Goal: Information Seeking & Learning: Learn about a topic

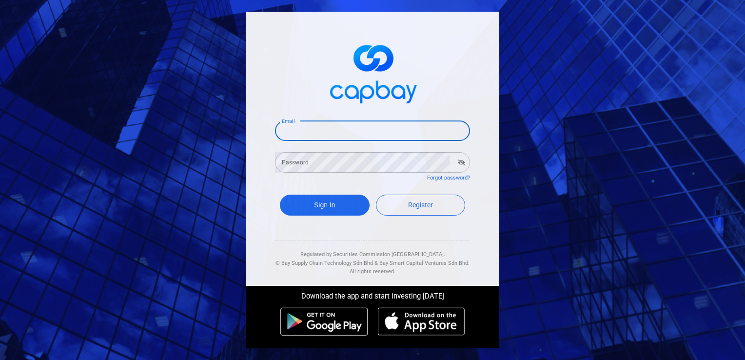
click at [372, 131] on input "Email" at bounding box center [372, 130] width 195 height 20
type input "[EMAIL_ADDRESS][DOMAIN_NAME]"
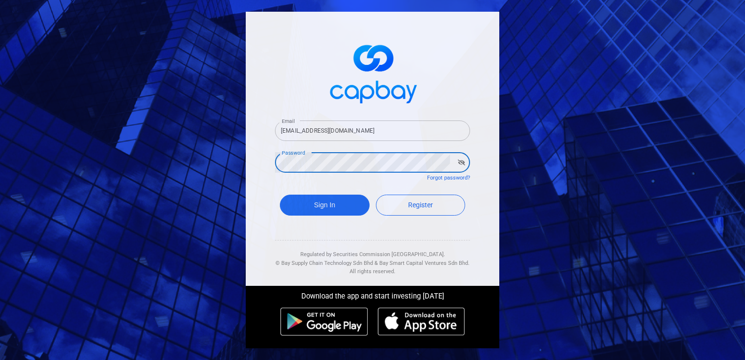
click at [280, 194] on button "Sign In" at bounding box center [325, 204] width 90 height 21
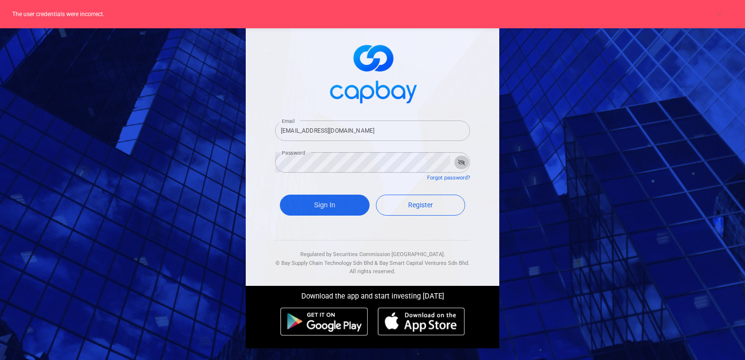
click at [460, 163] on icon "button" at bounding box center [461, 162] width 7 height 6
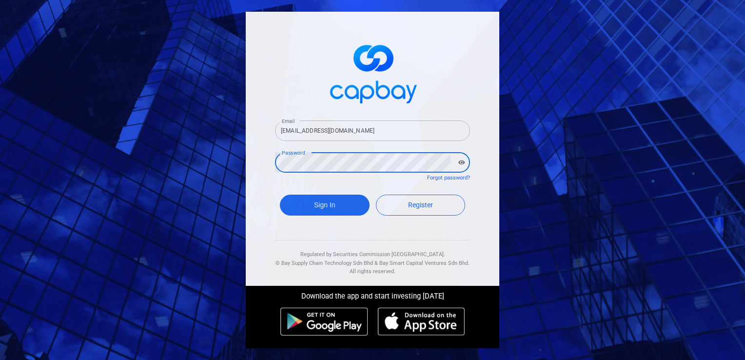
click at [280, 194] on button "Sign In" at bounding box center [325, 204] width 90 height 21
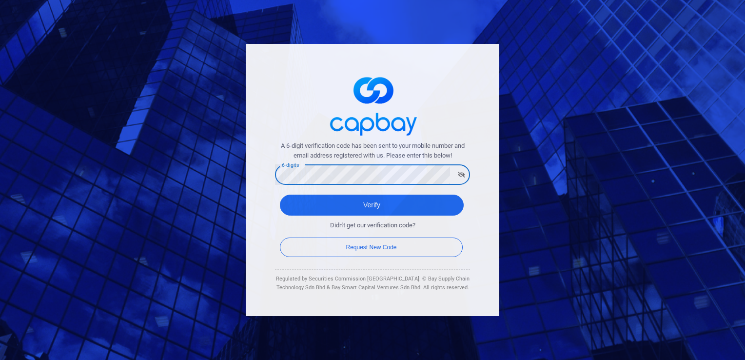
click at [280, 194] on button "Verify" at bounding box center [372, 204] width 184 height 21
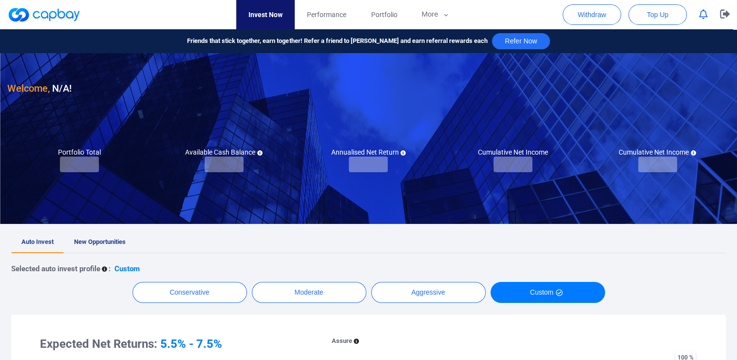
checkbox input "true"
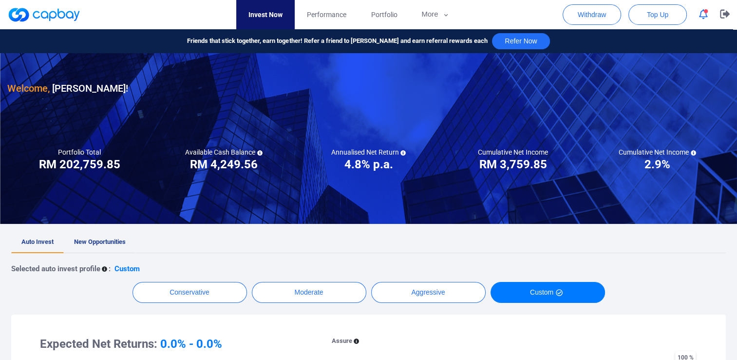
click at [103, 241] on span "New Opportunities" at bounding box center [100, 241] width 52 height 7
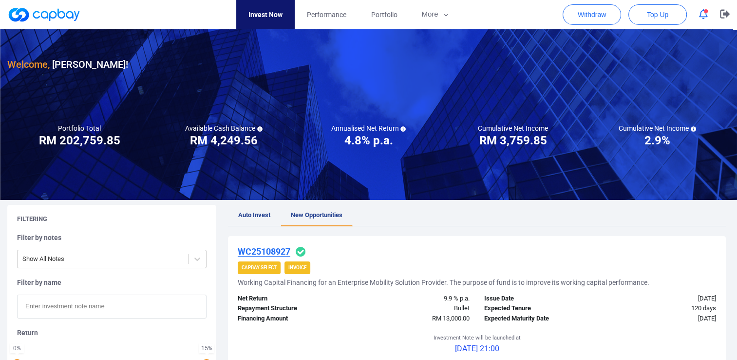
click at [705, 17] on icon "button" at bounding box center [703, 14] width 9 height 10
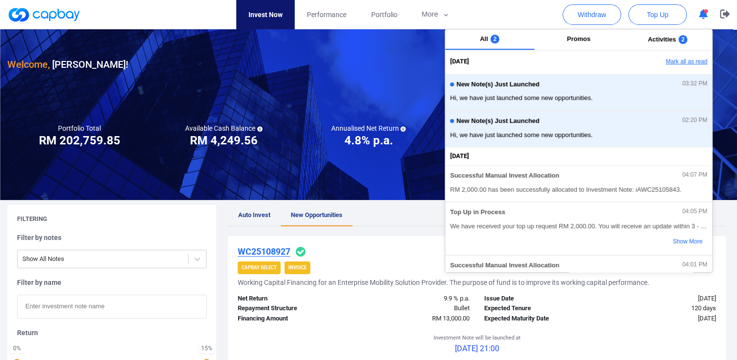
click at [699, 64] on button "Mark all as read" at bounding box center [660, 62] width 105 height 17
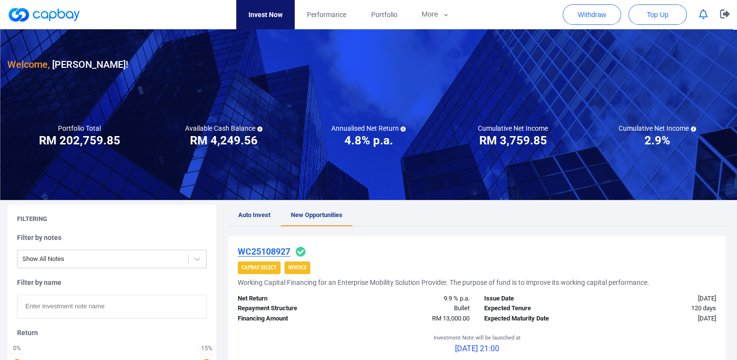
click at [386, 211] on ul "Auto Invest New Opportunities" at bounding box center [477, 215] width 498 height 21
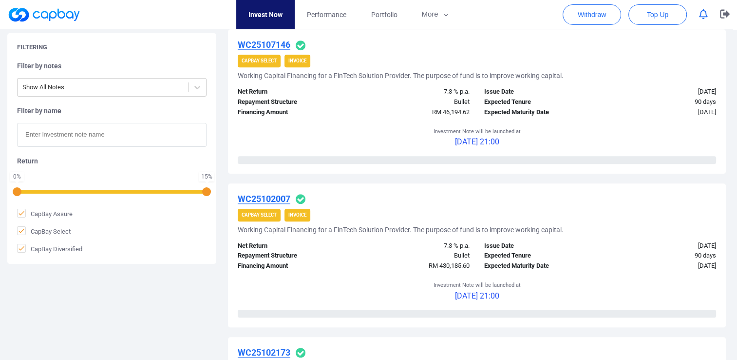
scroll to position [1121, 0]
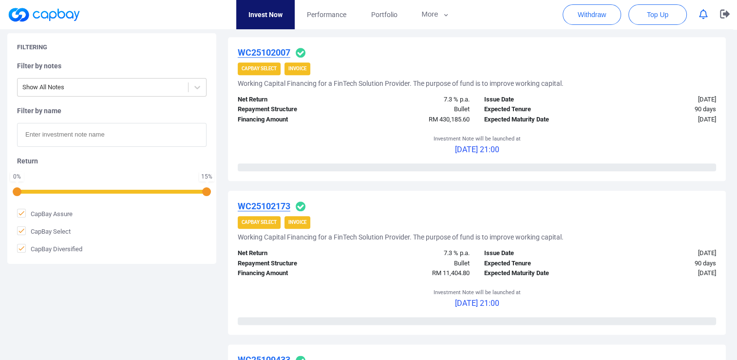
click at [301, 226] on span "Invoice" at bounding box center [298, 222] width 26 height 13
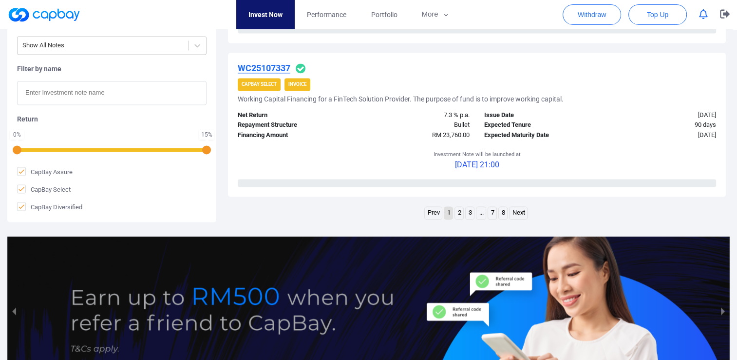
scroll to position [1609, 0]
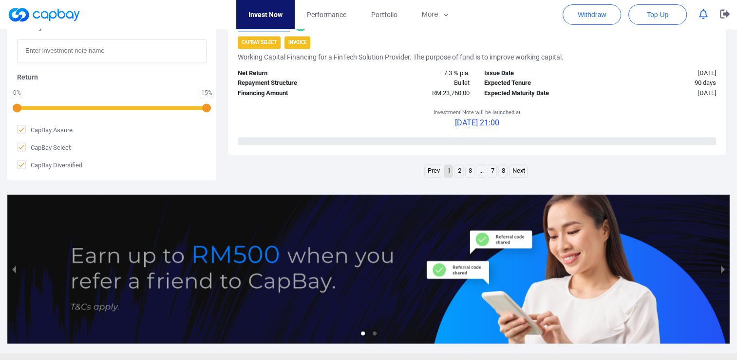
click at [521, 172] on link "Next" at bounding box center [519, 171] width 18 height 12
click at [526, 175] on link "Next" at bounding box center [524, 171] width 18 height 12
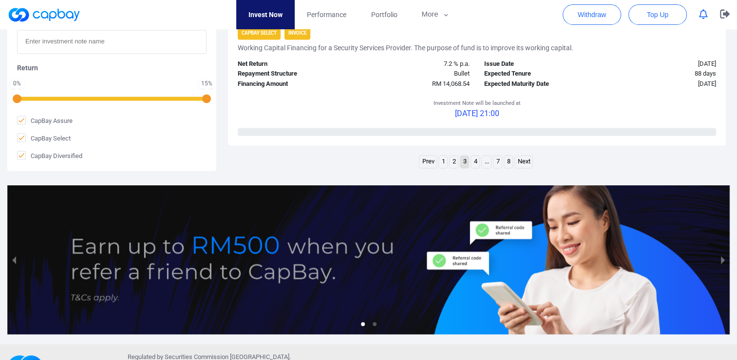
scroll to position [1621, 0]
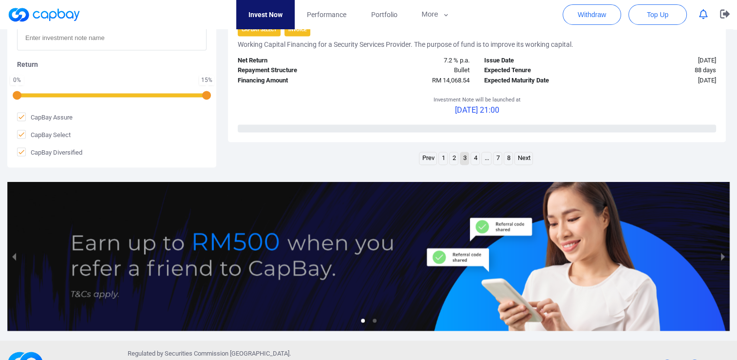
click at [524, 156] on link "Next" at bounding box center [524, 158] width 18 height 12
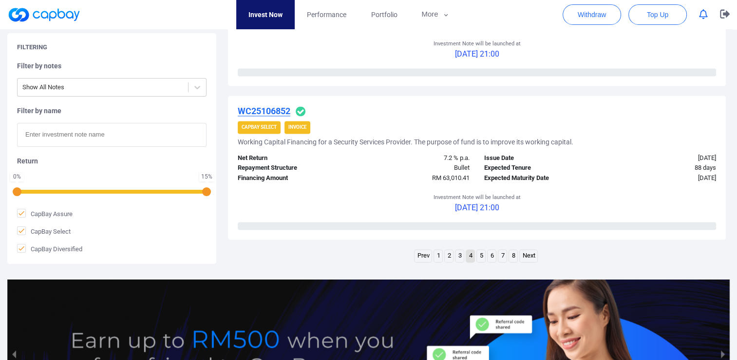
click at [529, 255] on link "Next" at bounding box center [529, 256] width 18 height 12
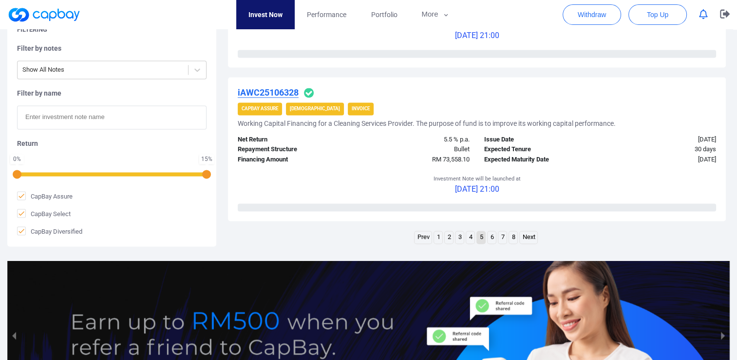
scroll to position [1560, 0]
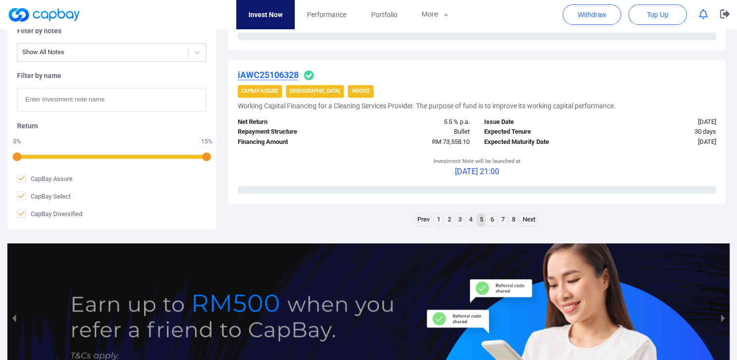
click at [439, 221] on link "1" at bounding box center [438, 219] width 8 height 12
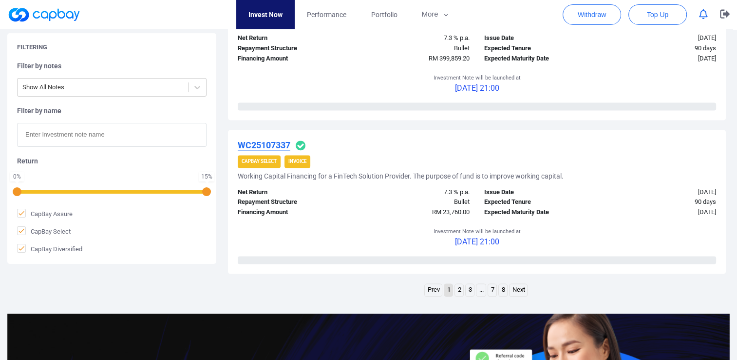
scroll to position [1490, 0]
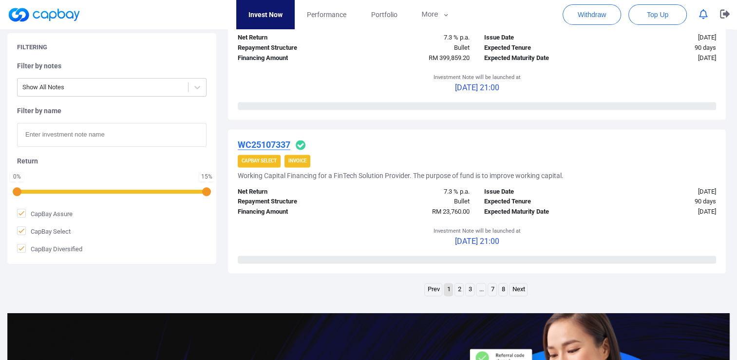
click at [516, 288] on link "Next" at bounding box center [519, 289] width 18 height 12
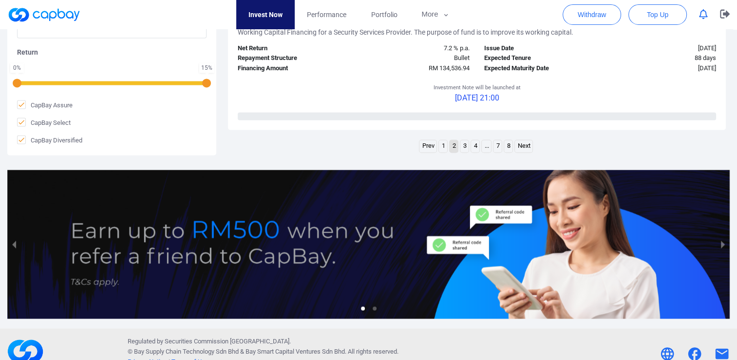
scroll to position [1636, 0]
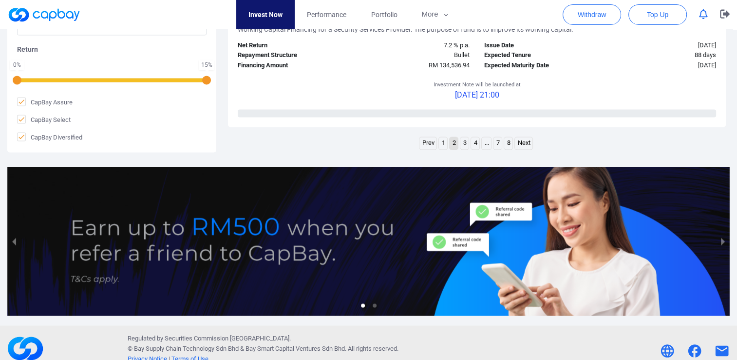
click at [527, 144] on link "Next" at bounding box center [524, 143] width 18 height 12
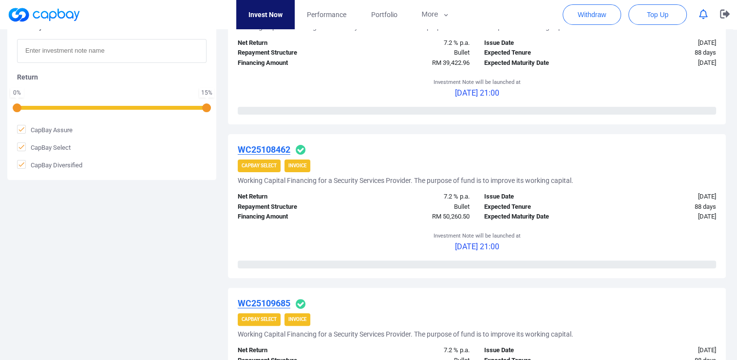
scroll to position [272, 0]
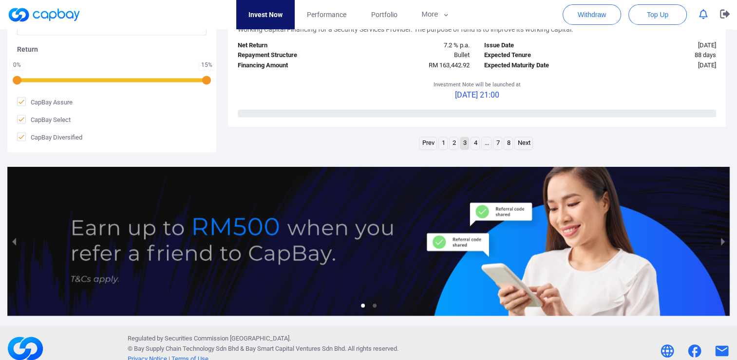
click at [526, 143] on link "Next" at bounding box center [524, 143] width 18 height 12
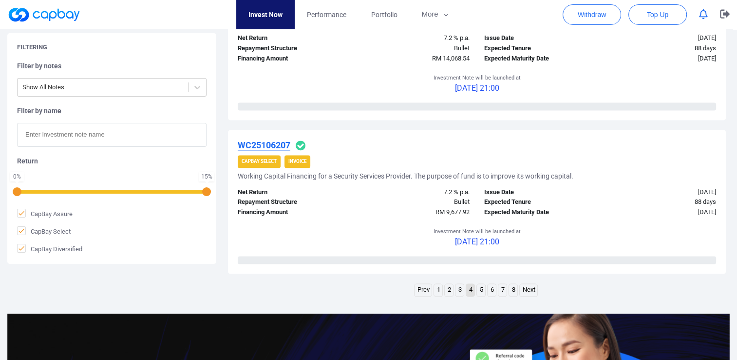
scroll to position [1490, 0]
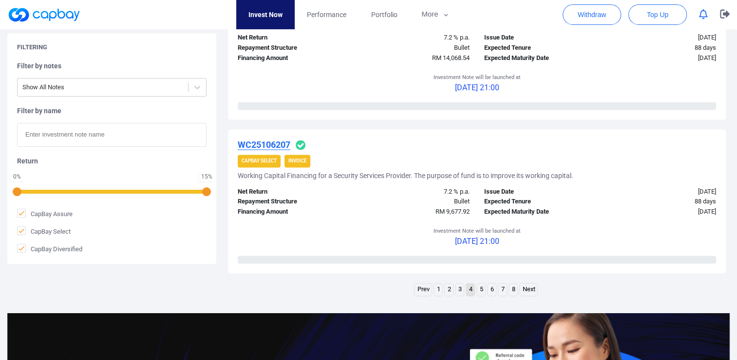
click at [530, 289] on link "Next" at bounding box center [529, 289] width 18 height 12
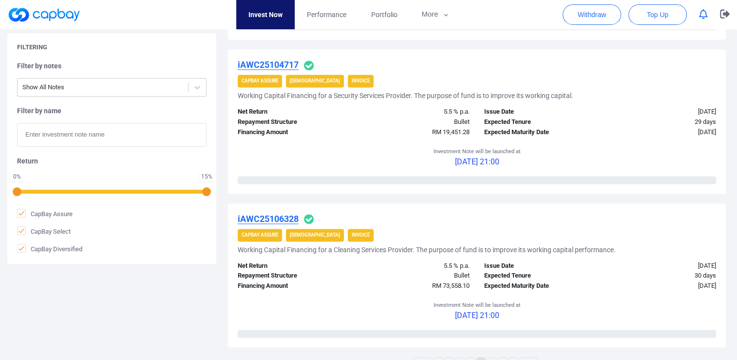
scroll to position [1511, 0]
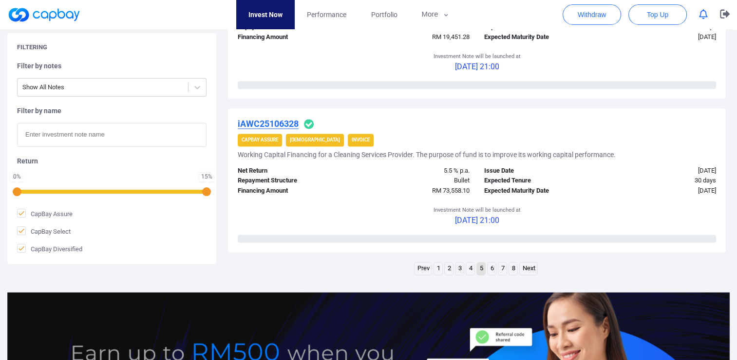
click at [528, 265] on link "Next" at bounding box center [529, 268] width 18 height 12
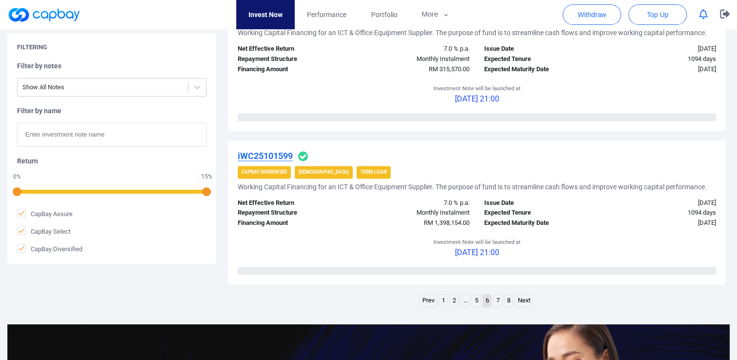
scroll to position [1462, 0]
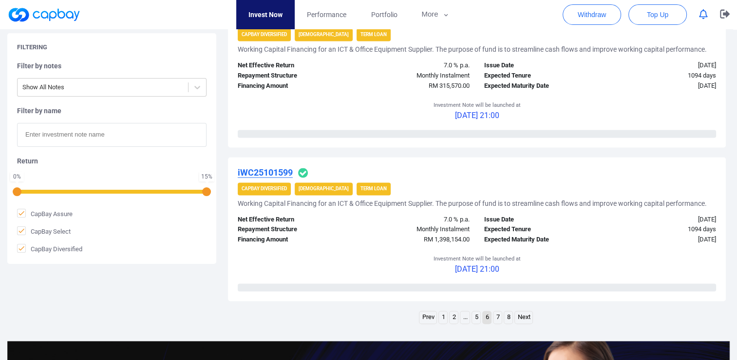
click at [528, 317] on link "Next" at bounding box center [524, 317] width 18 height 12
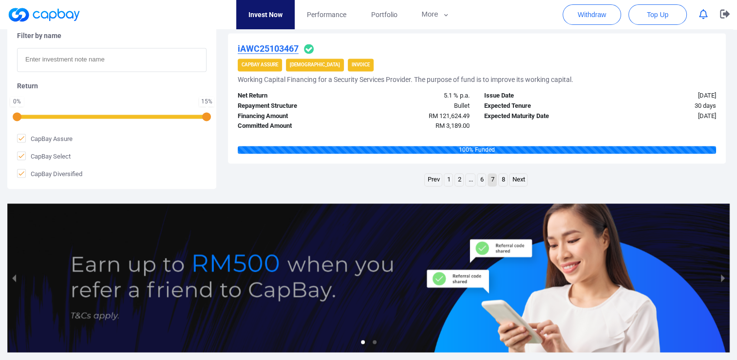
click at [523, 180] on link "Next" at bounding box center [519, 180] width 18 height 12
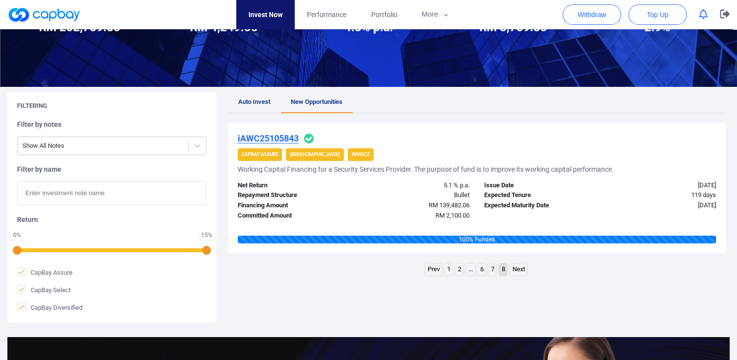
scroll to position [244, 0]
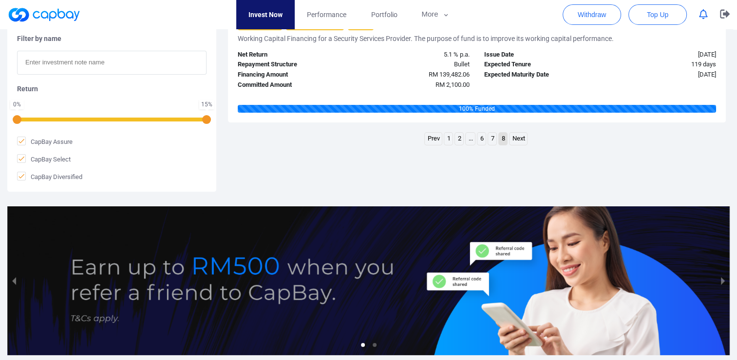
click at [490, 139] on link "7" at bounding box center [492, 139] width 8 height 12
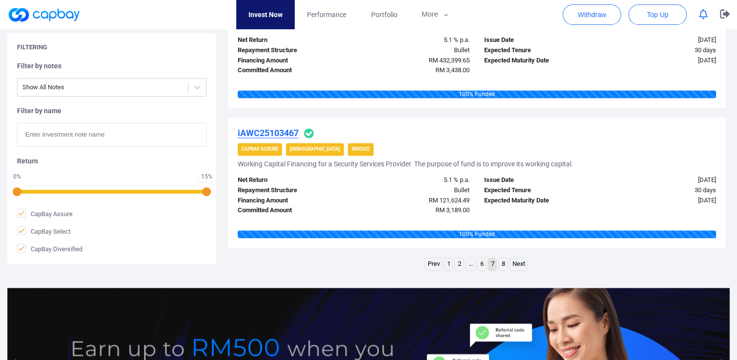
scroll to position [1414, 0]
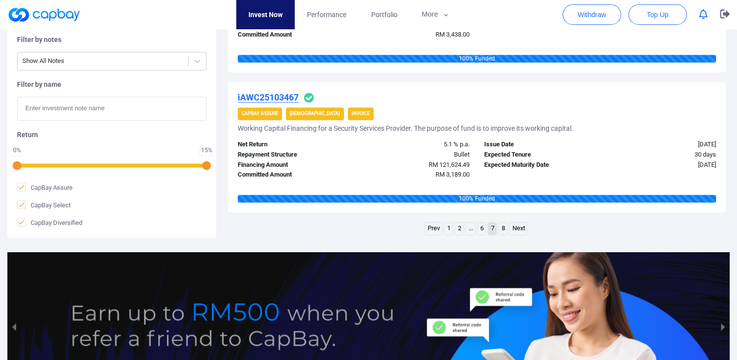
click at [482, 230] on link "6" at bounding box center [482, 228] width 8 height 12
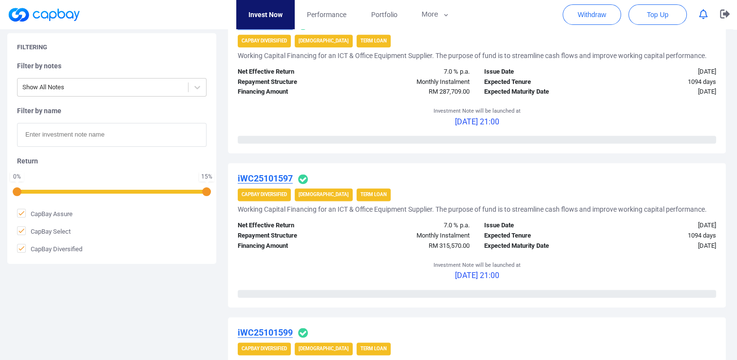
scroll to position [1462, 0]
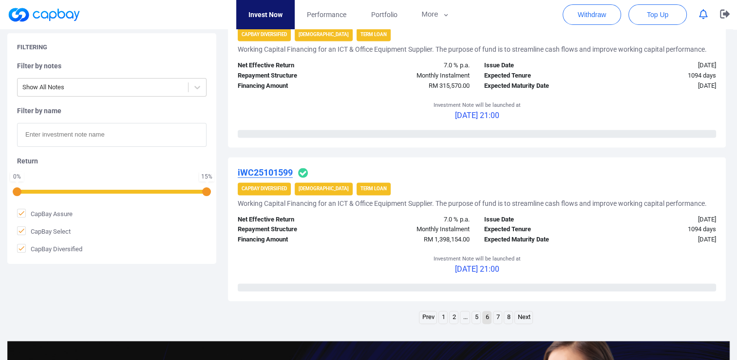
click at [476, 315] on link "5" at bounding box center [476, 317] width 8 height 12
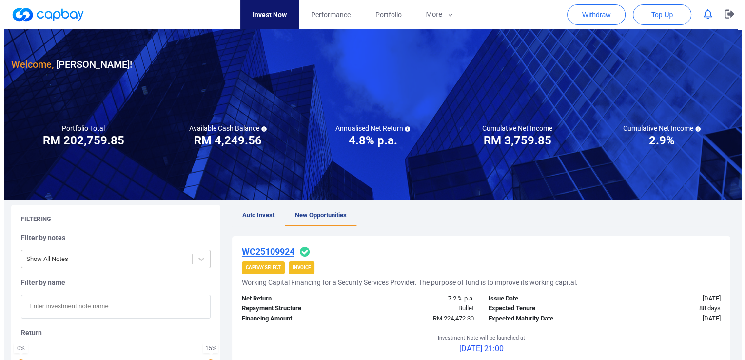
scroll to position [0, 0]
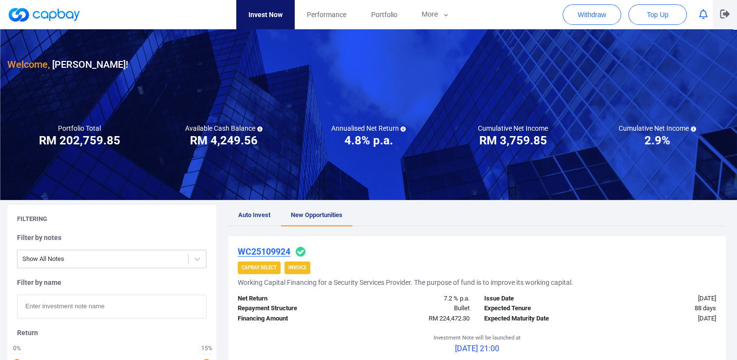
click at [722, 17] on icon "button" at bounding box center [725, 13] width 10 height 9
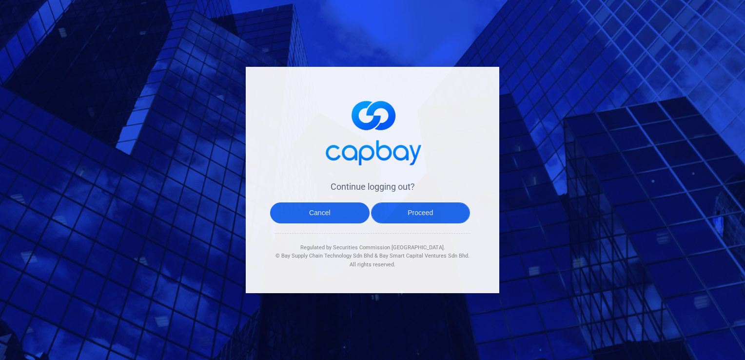
click at [429, 211] on button "Proceed" at bounding box center [420, 212] width 99 height 21
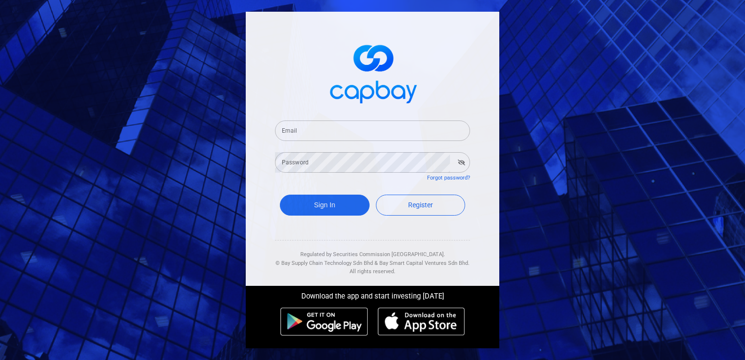
click at [582, 75] on div "Email Email Password Password Forgot password? Sign In Register Regulated by Se…" at bounding box center [372, 180] width 745 height 360
